Goal: Find specific page/section: Locate a particular part of the current website

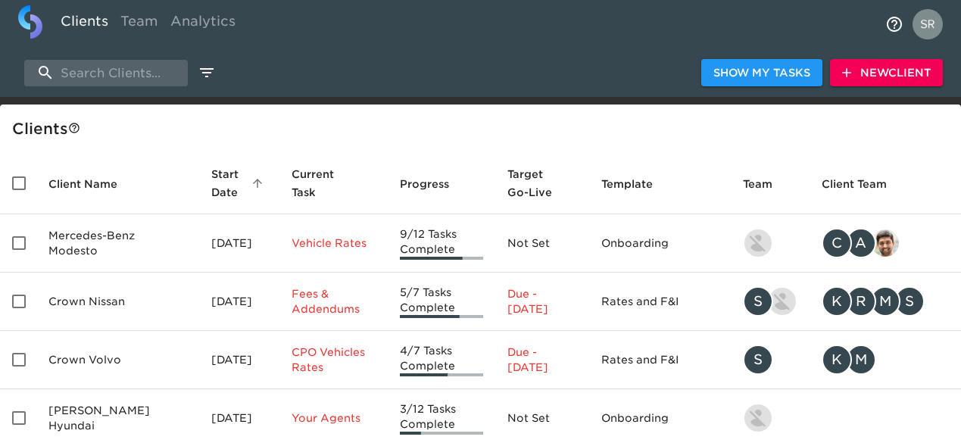
select select "10"
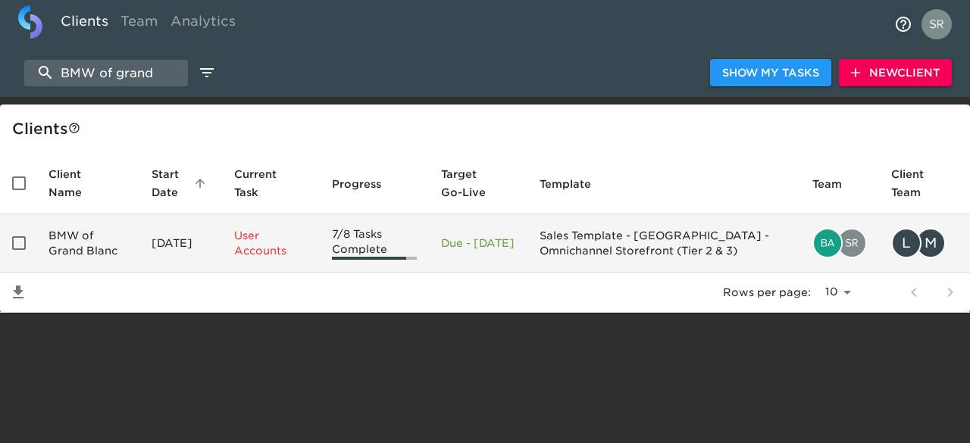
type input "BMW of grand"
click at [78, 226] on td "BMW of Grand Blanc" at bounding box center [87, 243] width 103 height 58
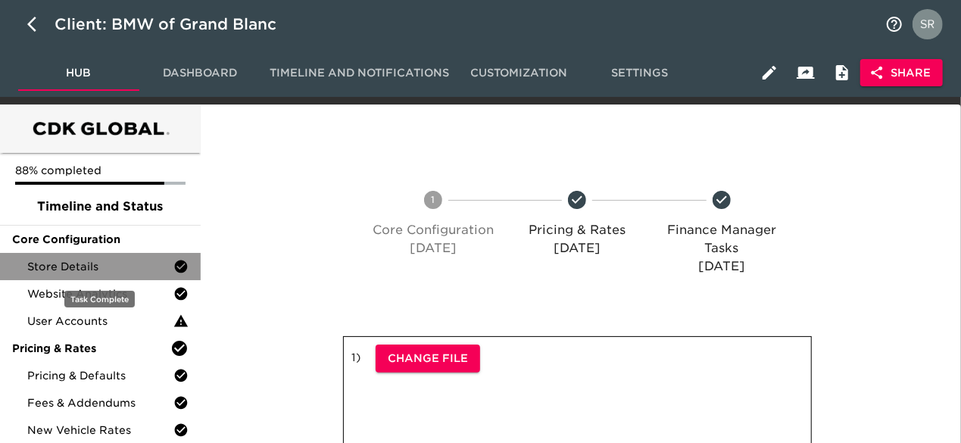
click at [85, 268] on span "Store Details" at bounding box center [100, 266] width 146 height 15
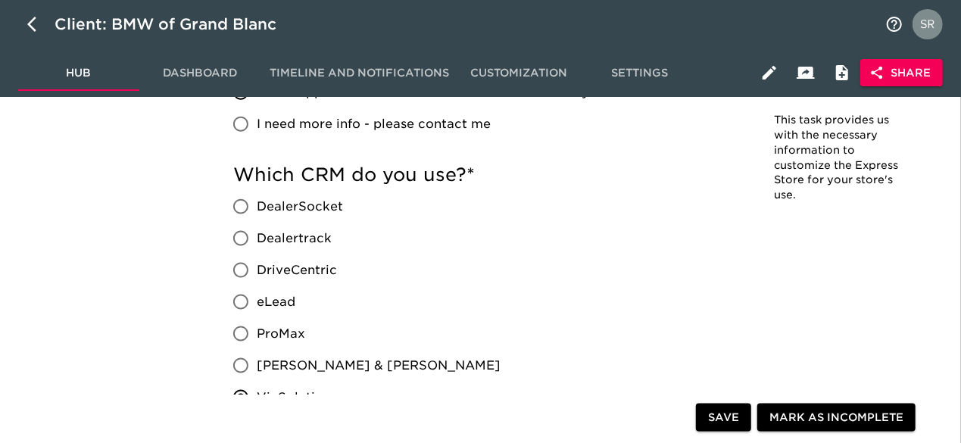
scroll to position [850, 0]
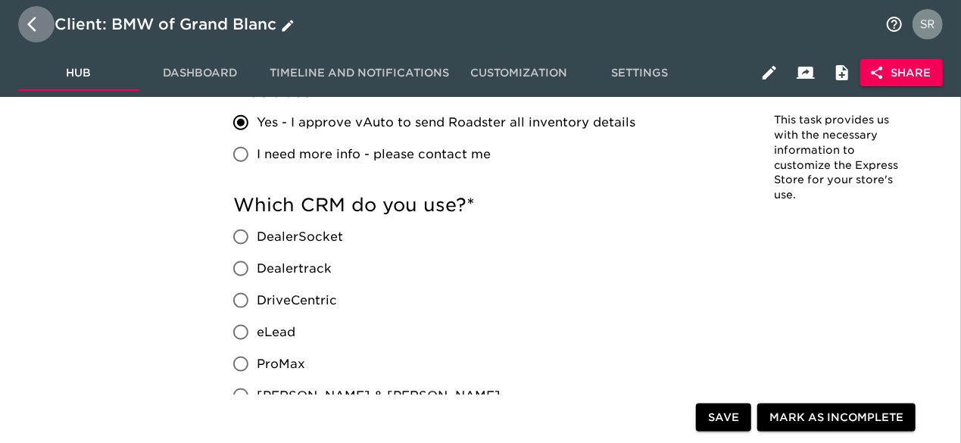
click at [33, 20] on icon "button" at bounding box center [36, 24] width 18 height 18
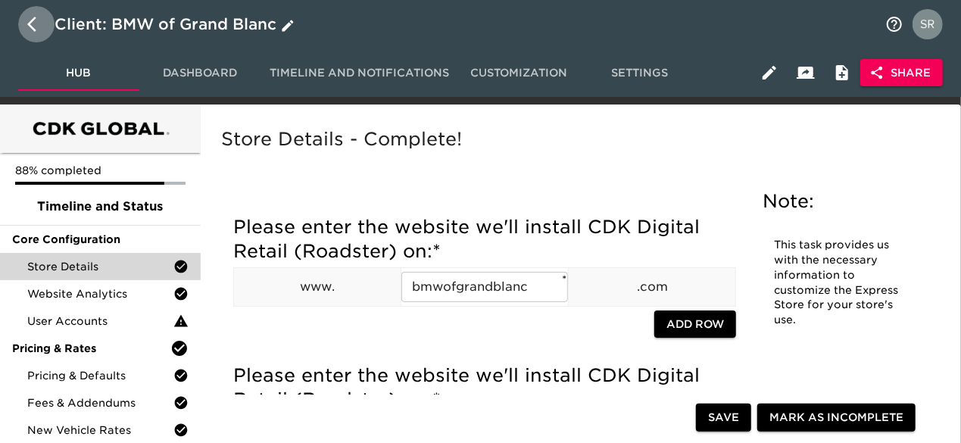
select select "10"
click at [30, 35] on button "button" at bounding box center [36, 24] width 36 height 36
select select "10"
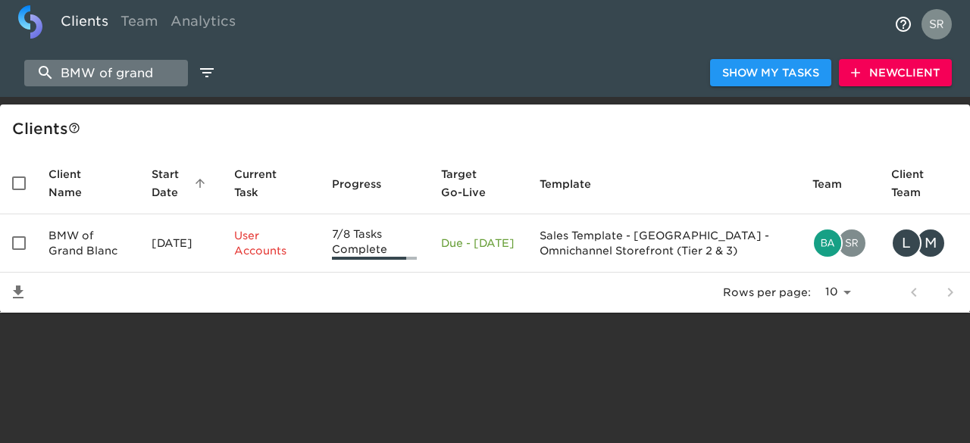
drag, startPoint x: 159, startPoint y: 69, endPoint x: 39, endPoint y: 73, distance: 119.7
click at [39, 73] on input "BMW of grand" at bounding box center [106, 73] width 164 height 27
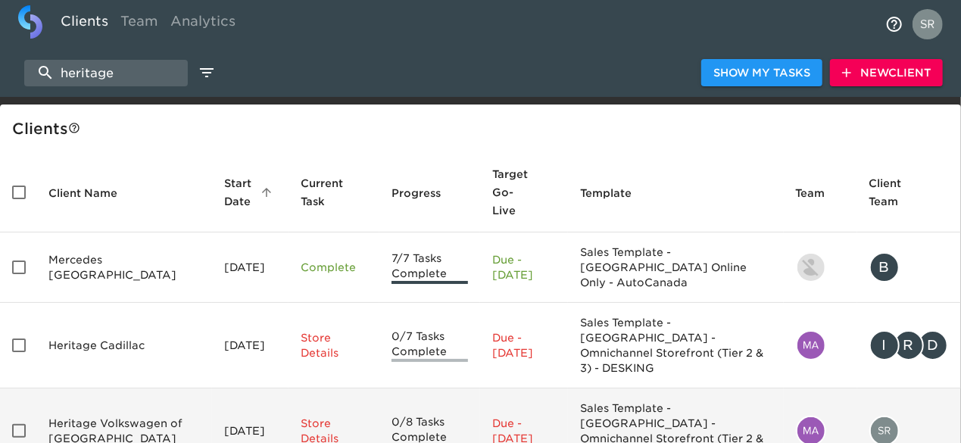
type input "heritage"
click at [75, 389] on td "Heritage Volkswagen of [GEOGRAPHIC_DATA]" at bounding box center [124, 432] width 176 height 86
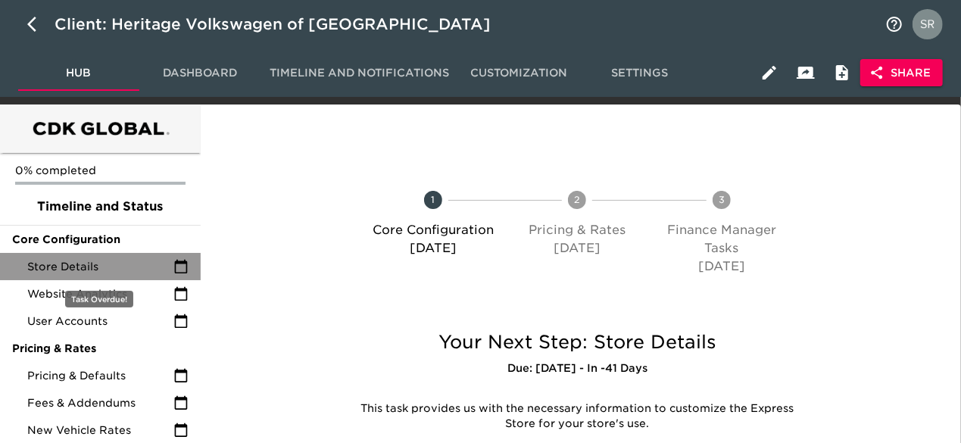
click at [84, 271] on span "Store Details" at bounding box center [100, 266] width 146 height 15
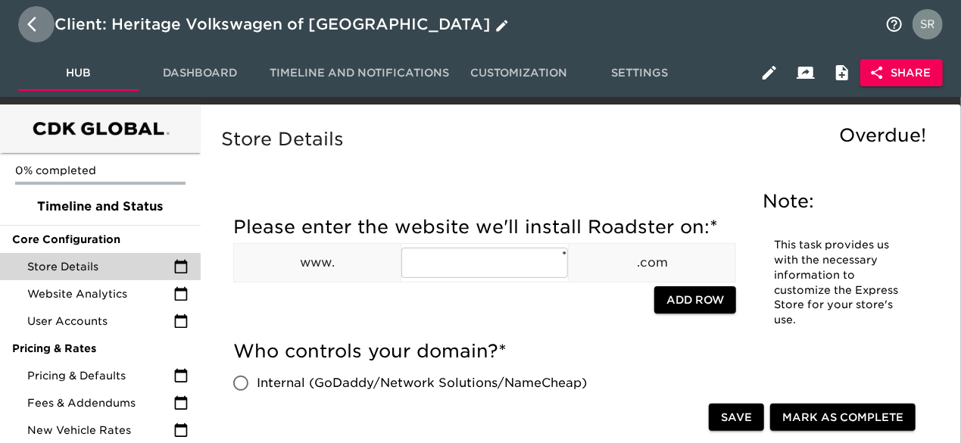
click at [42, 30] on icon "button" at bounding box center [36, 24] width 18 height 18
select select "10"
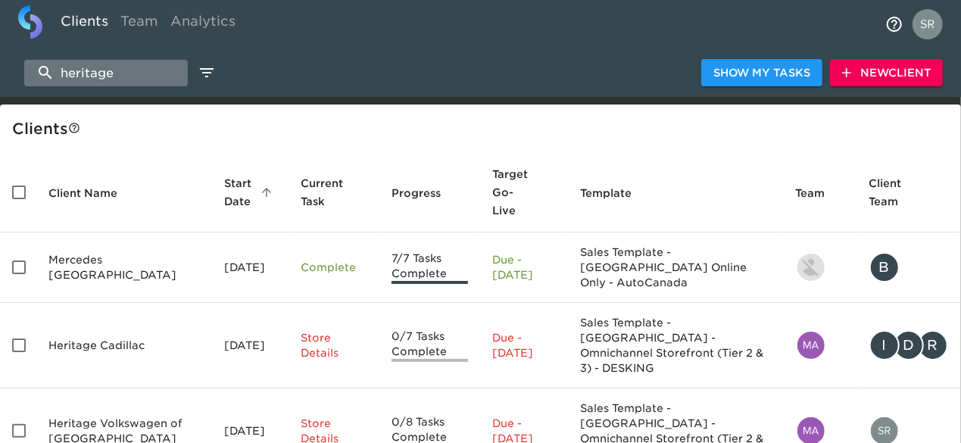
drag, startPoint x: 114, startPoint y: 73, endPoint x: 52, endPoint y: 66, distance: 62.5
click at [52, 66] on input "heritage" at bounding box center [106, 73] width 164 height 27
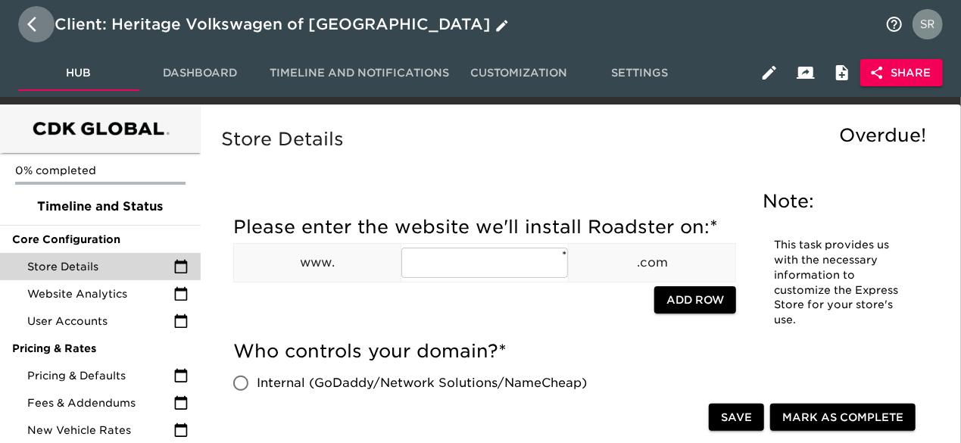
click at [23, 20] on button "button" at bounding box center [36, 24] width 36 height 36
select select "10"
